Goal: Task Accomplishment & Management: Manage account settings

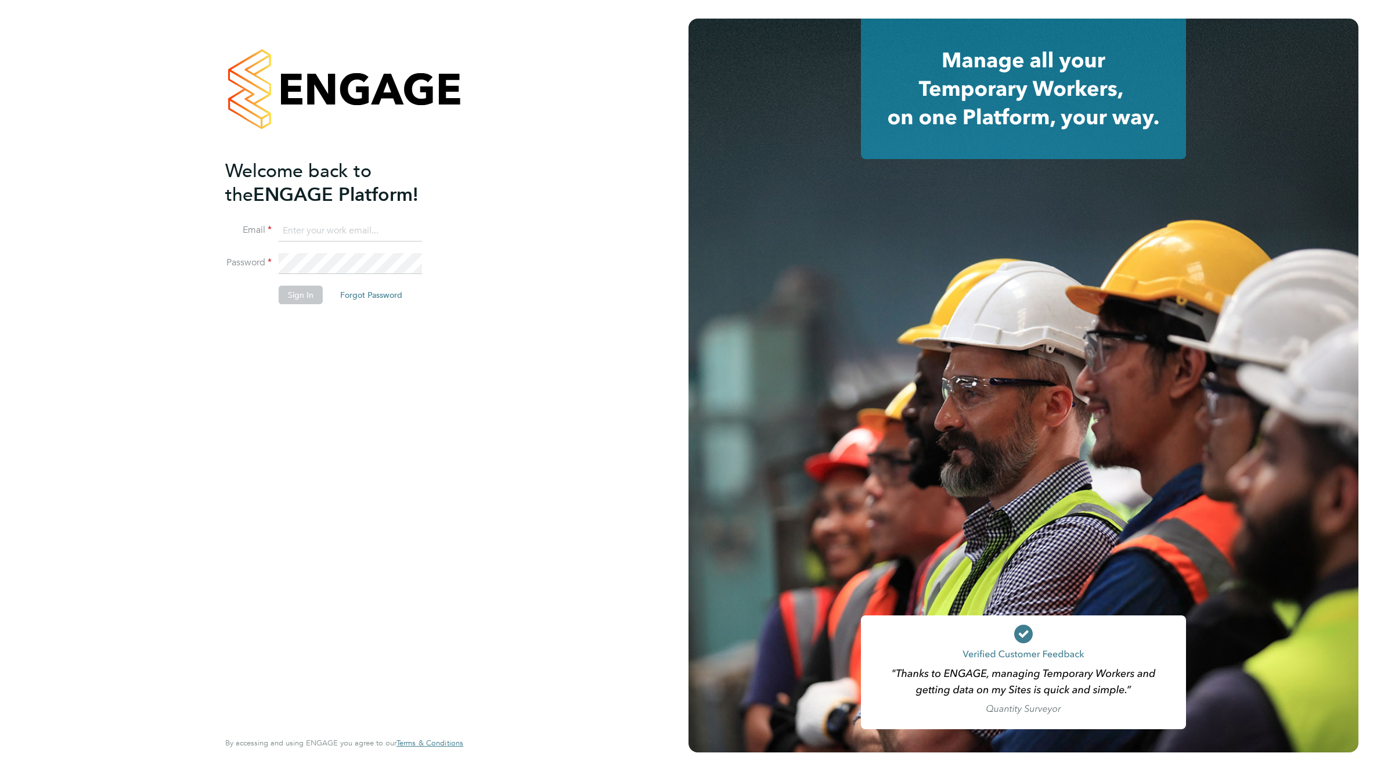
type input "[EMAIL_ADDRESS][DOMAIN_NAME]"
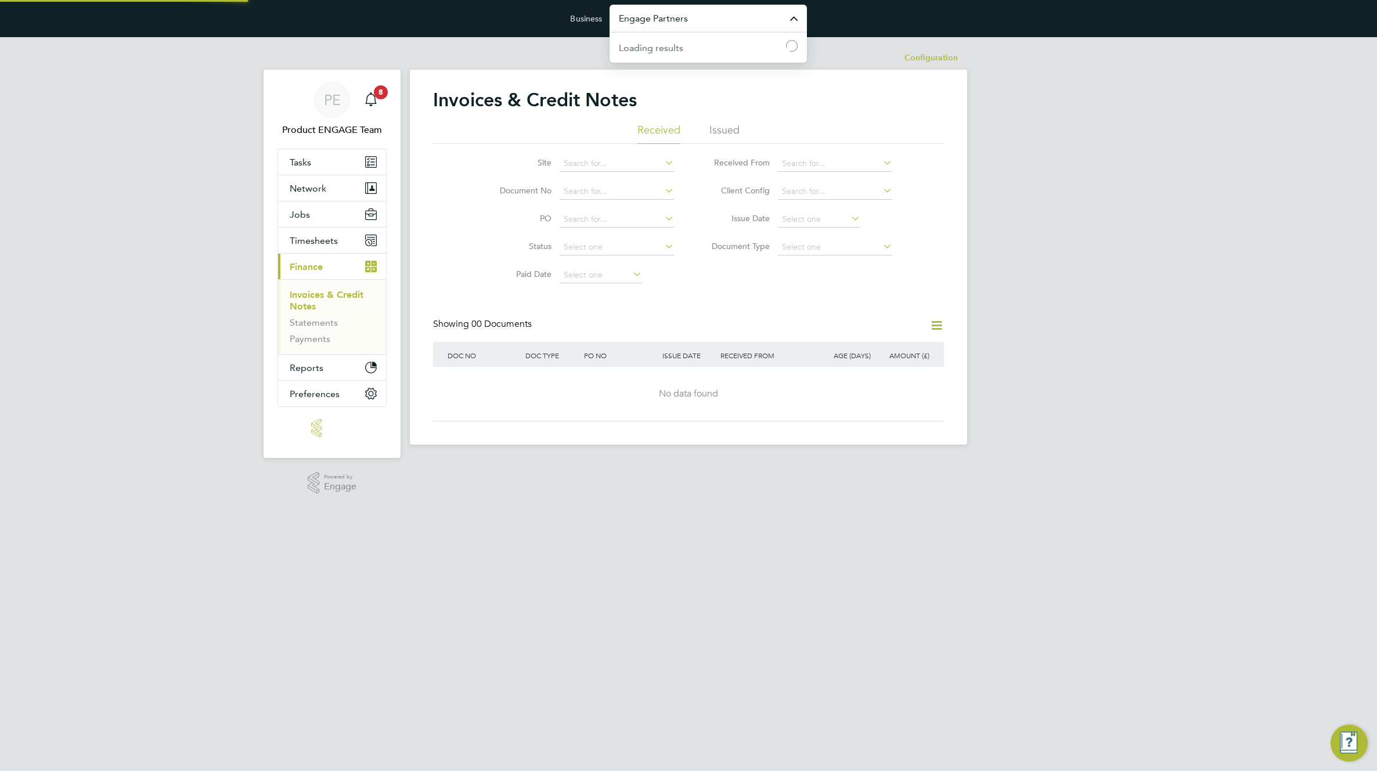
click at [724, 28] on input "Engage Partners" at bounding box center [708, 18] width 197 height 27
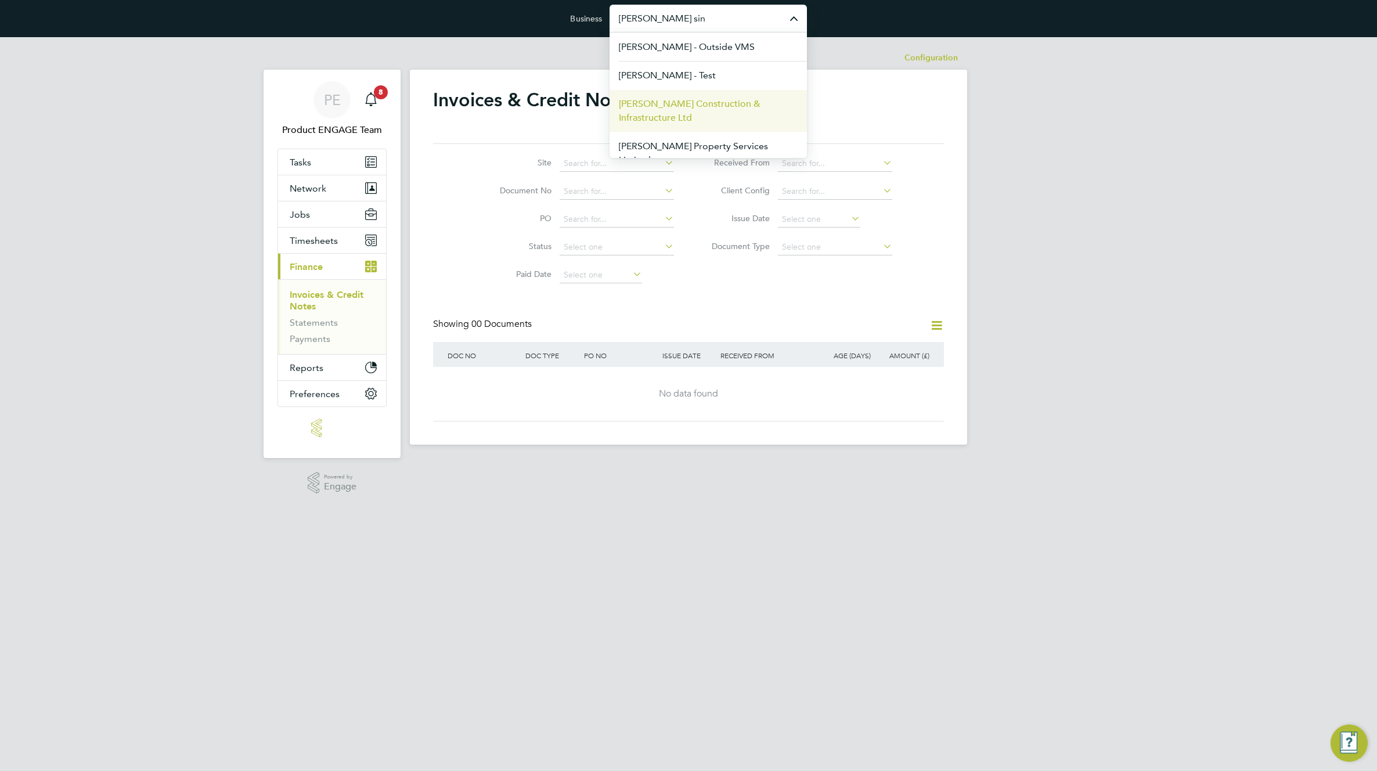
click at [683, 103] on span "Morgan Sindall Construction & Infrastructure Ltd" at bounding box center [708, 111] width 179 height 28
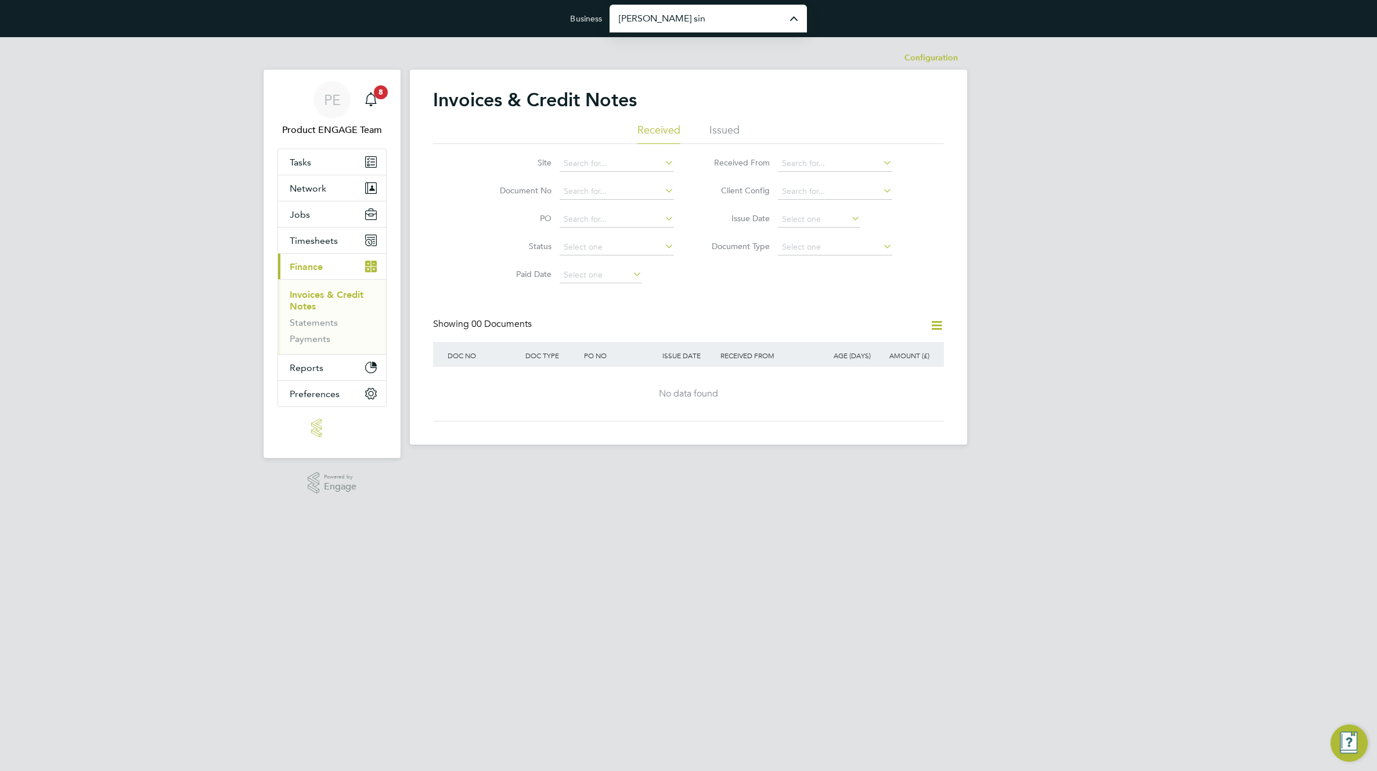
type input "Morgan Sindall Construction & Infrastructure Ltd"
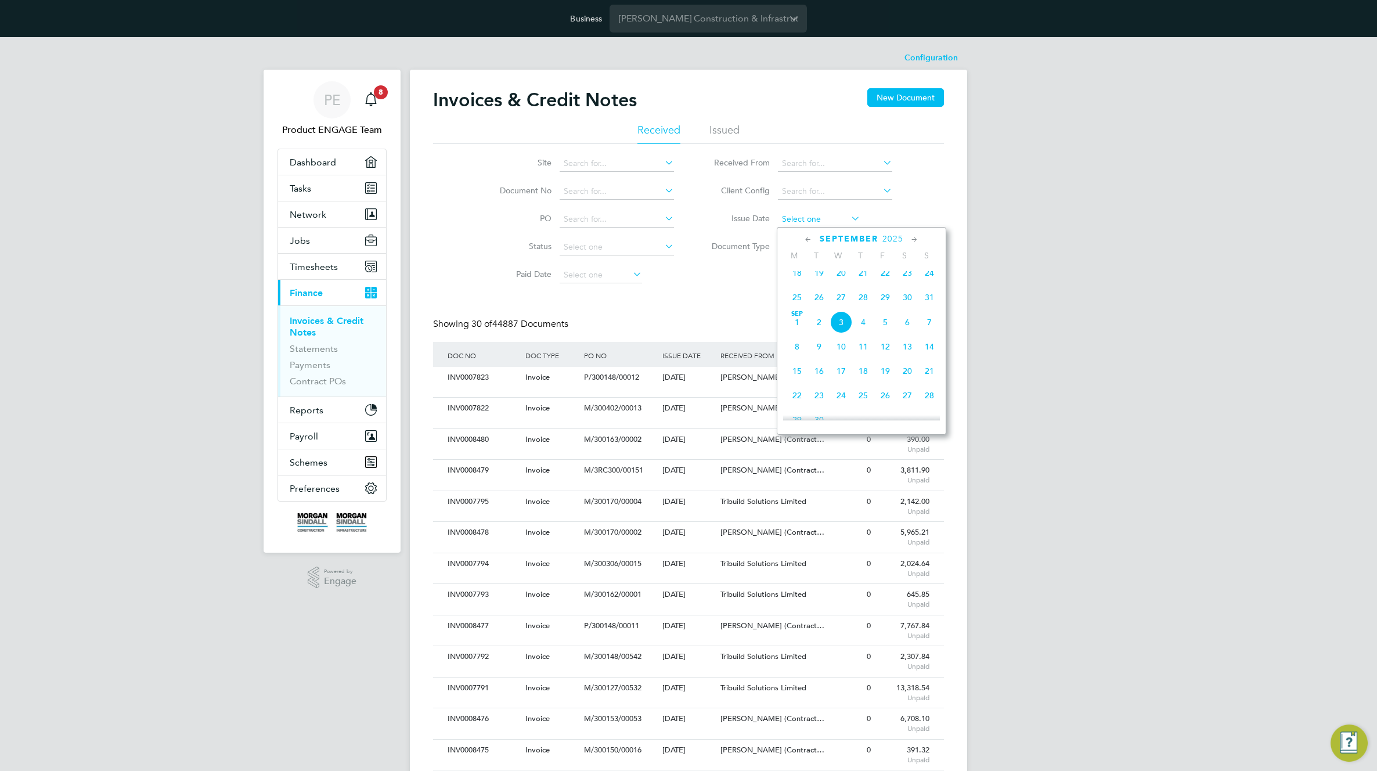
click at [829, 218] on input at bounding box center [819, 219] width 82 height 16
click at [839, 333] on span "3" at bounding box center [841, 322] width 22 height 22
type input "03 Sep 2025"
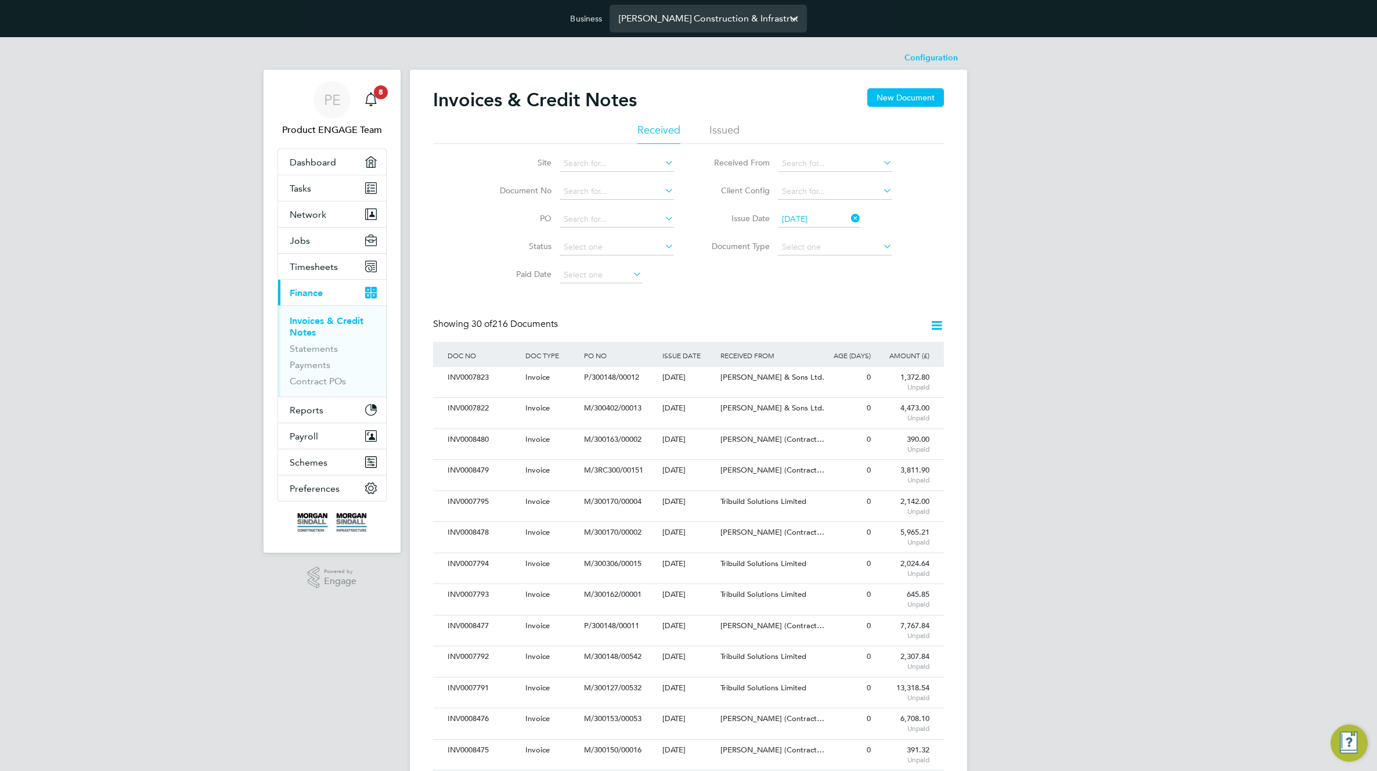
click at [673, 17] on input "Morgan Sindall Construction & Infrastructure Ltd" at bounding box center [708, 18] width 197 height 27
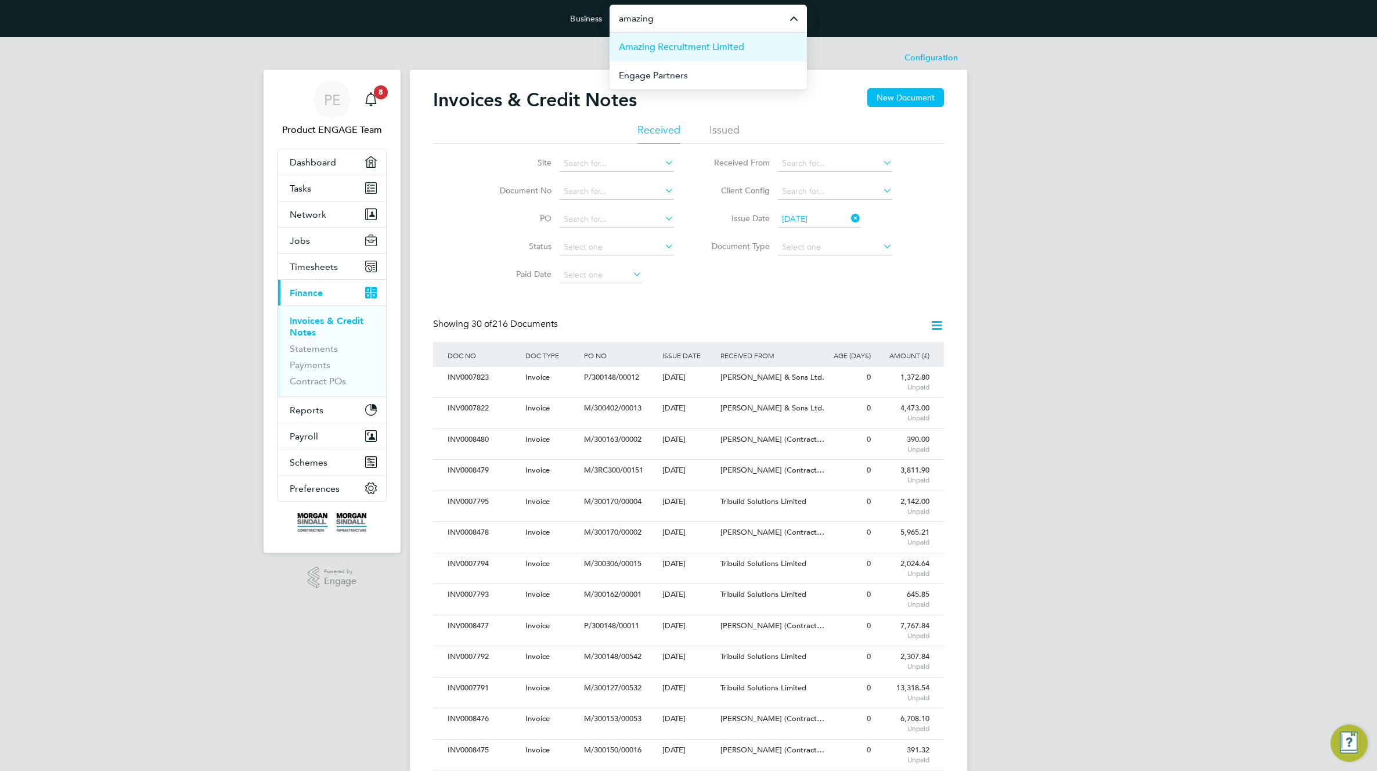
click at [659, 46] on span "Amazing Recruitment Limited" at bounding box center [681, 47] width 125 height 14
type input "Amazing Recruitment Limited"
